Goal: Task Accomplishment & Management: Use online tool/utility

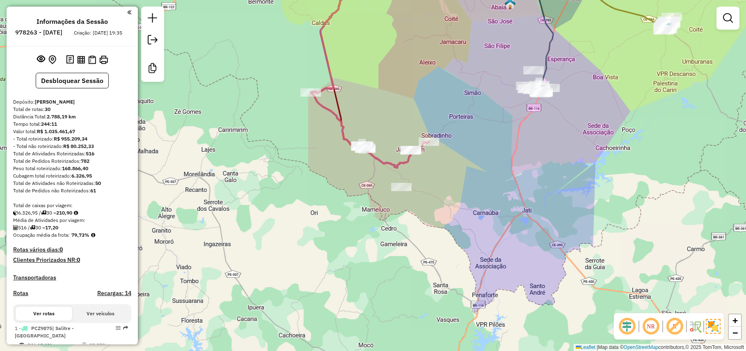
select select "*********"
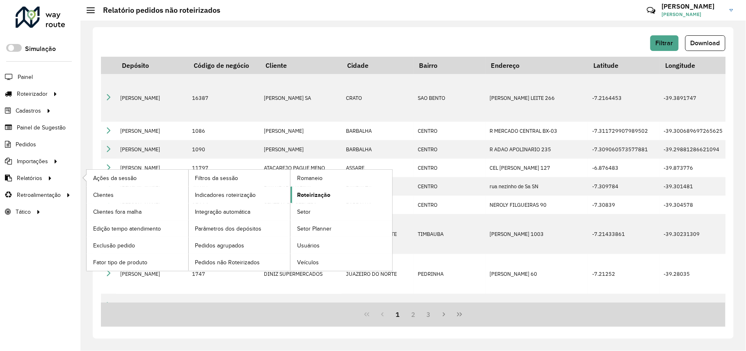
click at [357, 196] on link "Roteirização" at bounding box center [342, 194] width 102 height 16
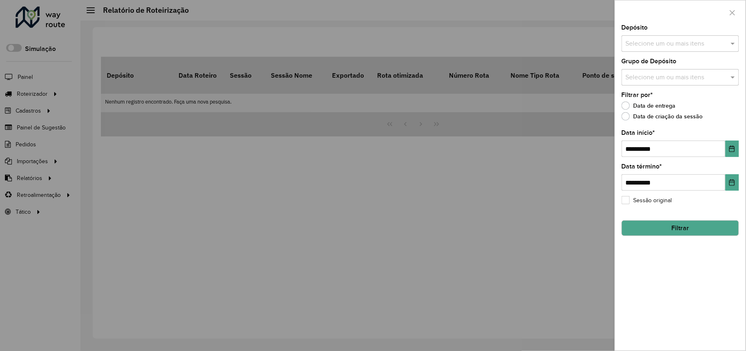
click at [723, 43] on input "text" at bounding box center [676, 44] width 105 height 10
click at [665, 87] on div "[PERSON_NAME]" at bounding box center [681, 85] width 116 height 14
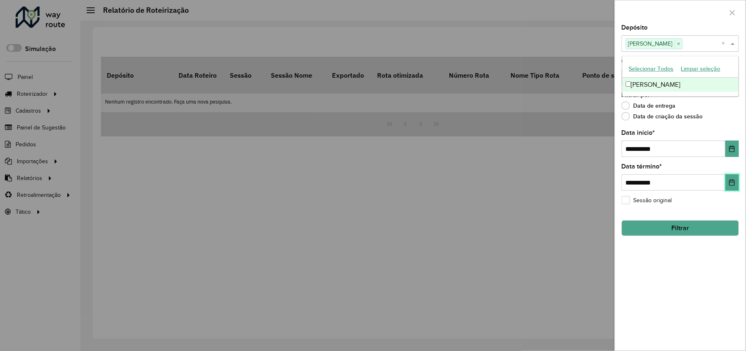
click at [734, 180] on icon "Choose Date" at bounding box center [732, 182] width 5 height 7
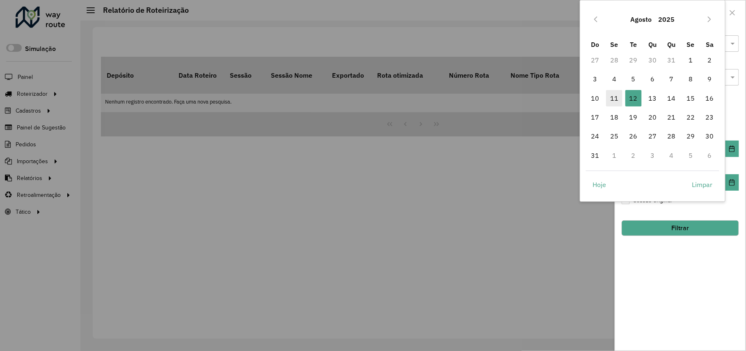
click at [620, 94] on span "11" at bounding box center [614, 98] width 16 height 16
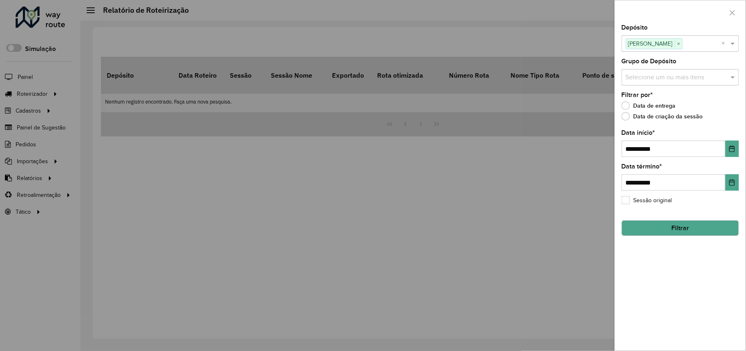
click at [693, 220] on button "Filtrar" at bounding box center [680, 228] width 117 height 16
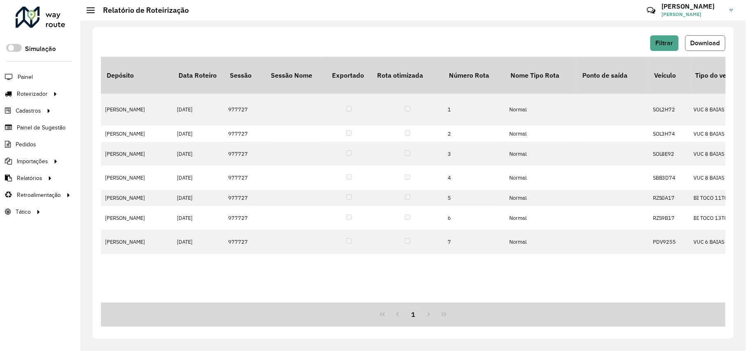
click at [718, 39] on button "Download" at bounding box center [706, 43] width 40 height 16
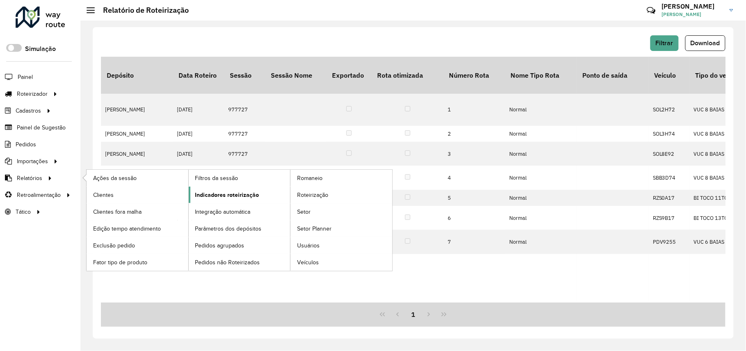
click at [240, 198] on span "Indicadores roteirização" at bounding box center [227, 194] width 64 height 9
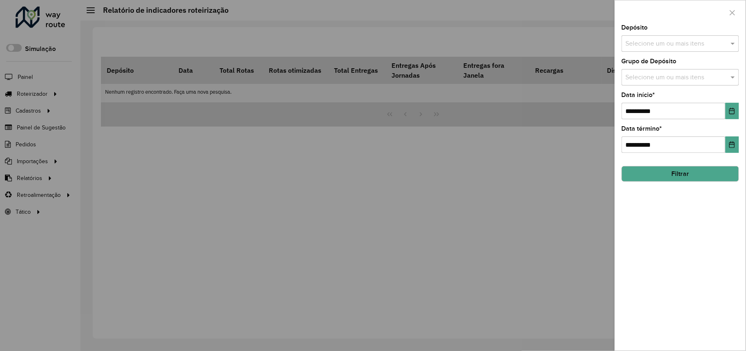
click at [675, 39] on input "text" at bounding box center [676, 44] width 105 height 10
click at [665, 79] on div "[PERSON_NAME]" at bounding box center [681, 85] width 116 height 14
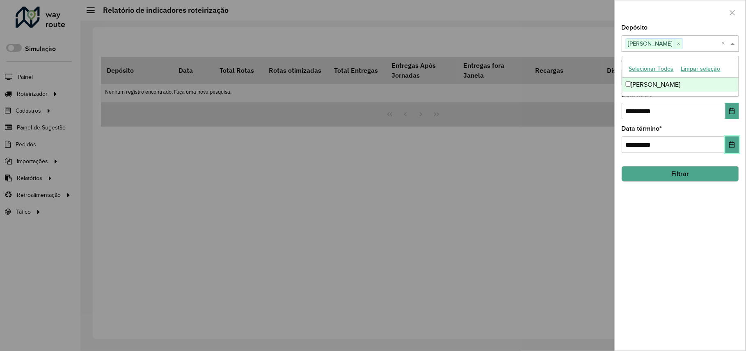
click at [734, 147] on icon "Choose Date" at bounding box center [732, 144] width 7 height 7
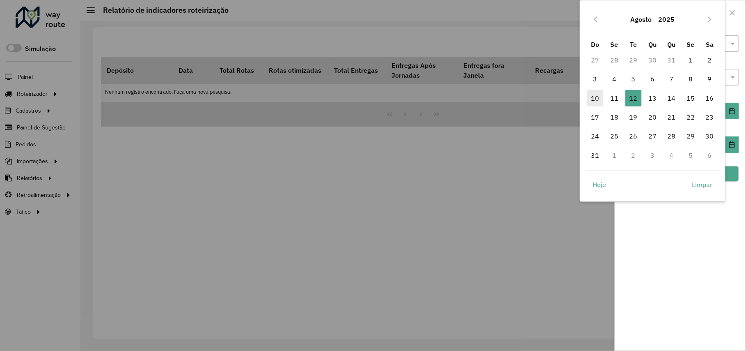
click at [599, 101] on span "10" at bounding box center [595, 98] width 16 height 16
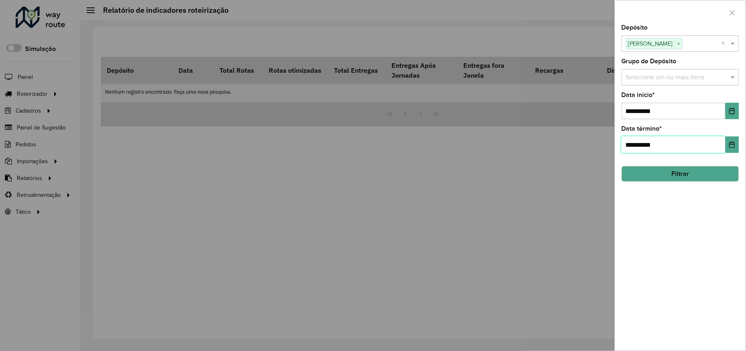
drag, startPoint x: 599, startPoint y: 101, endPoint x: 649, endPoint y: 115, distance: 51.3
click at [732, 141] on icon "Choose Date" at bounding box center [732, 144] width 7 height 7
click at [733, 106] on button "Choose Date" at bounding box center [733, 111] width 14 height 16
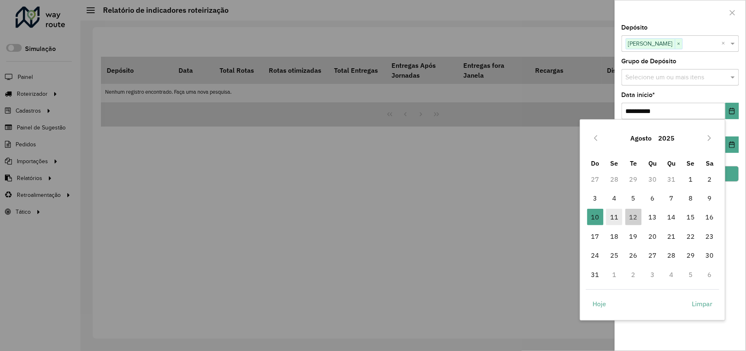
click at [616, 220] on span "11" at bounding box center [614, 217] width 16 height 16
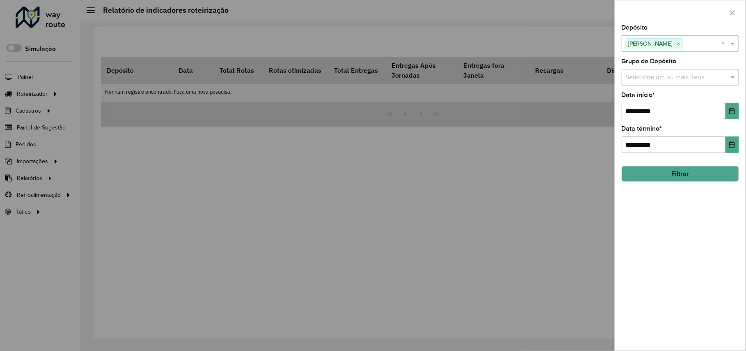
click at [674, 175] on button "Filtrar" at bounding box center [680, 174] width 117 height 16
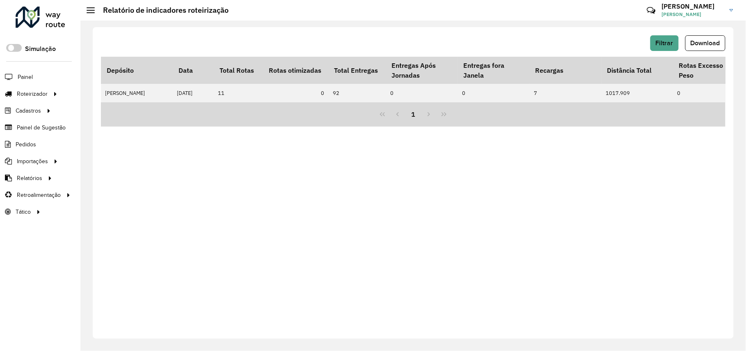
click at [692, 42] on span "Download" at bounding box center [706, 42] width 30 height 7
click at [240, 276] on div "Filtrar Download Depósito Data Total Rotas Rotas otimizadas Total Entregas Entr…" at bounding box center [413, 182] width 641 height 311
